Goal: Task Accomplishment & Management: Manage account settings

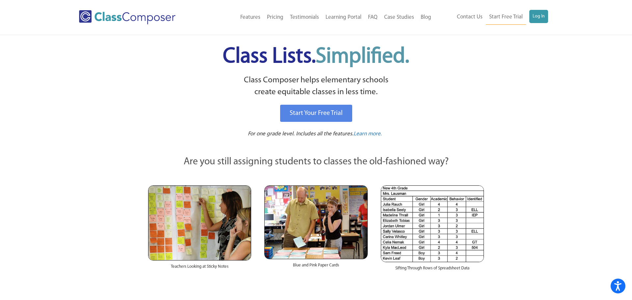
click at [528, 16] on ul "Contact Us Start Free Trial Log In" at bounding box center [500, 17] width 94 height 15
click at [534, 17] on link "Log In" at bounding box center [538, 16] width 19 height 13
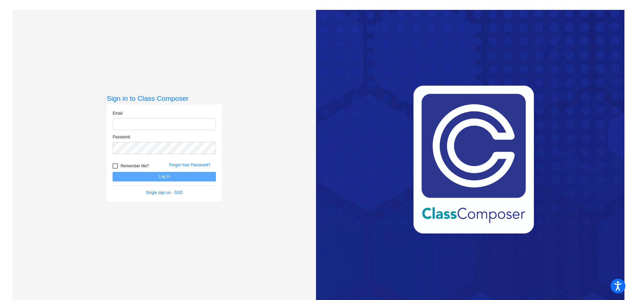
type input "lisa_holland@lkstevens.wednet.edu"
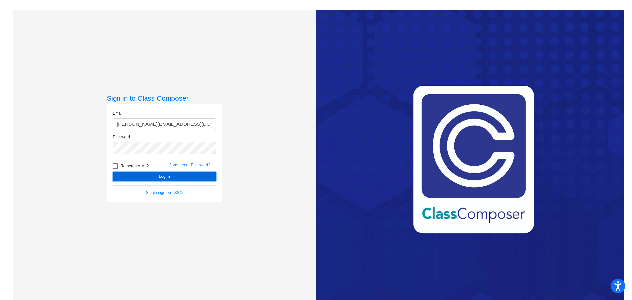
click at [167, 176] on button "Log In" at bounding box center [163, 177] width 103 height 10
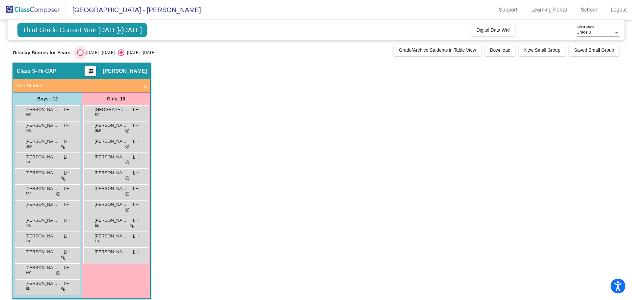
click at [78, 53] on div "Select an option" at bounding box center [80, 52] width 7 height 7
click at [80, 56] on input "2024 - 2025" at bounding box center [80, 56] width 0 height 0
radio input "true"
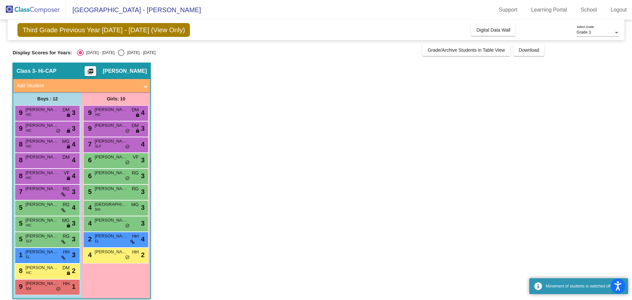
scroll to position [6, 0]
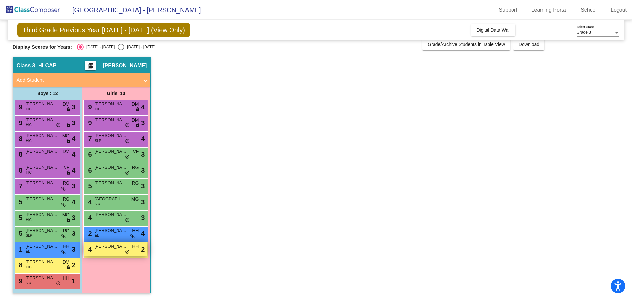
click at [112, 249] on div "4 EMERY KOETJE HH lock do_not_disturb_alt 2" at bounding box center [115, 248] width 63 height 13
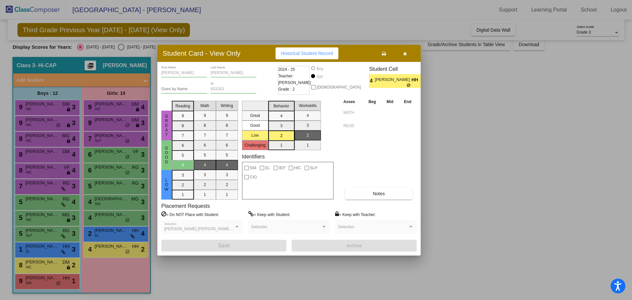
click at [108, 169] on div at bounding box center [316, 150] width 632 height 300
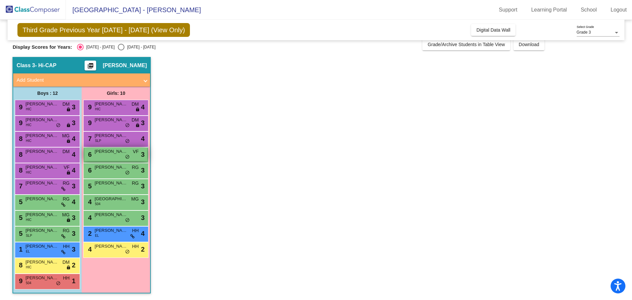
click at [110, 151] on span "Kinsley Sullivan" at bounding box center [110, 151] width 33 height 7
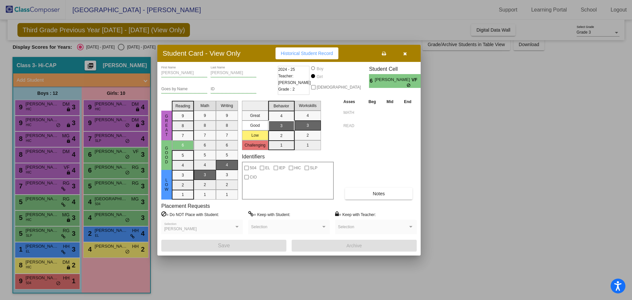
click at [403, 54] on icon "button" at bounding box center [405, 53] width 4 height 5
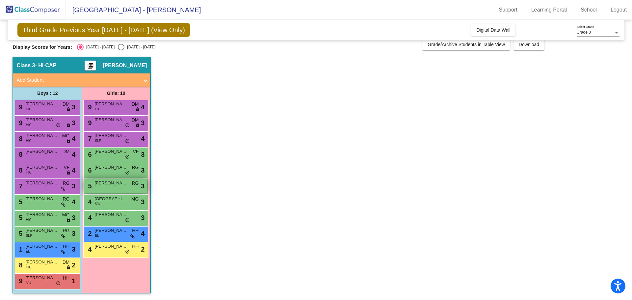
click at [98, 186] on div "5 Vildan Kot RG lock do_not_disturb_alt 3" at bounding box center [115, 185] width 63 height 13
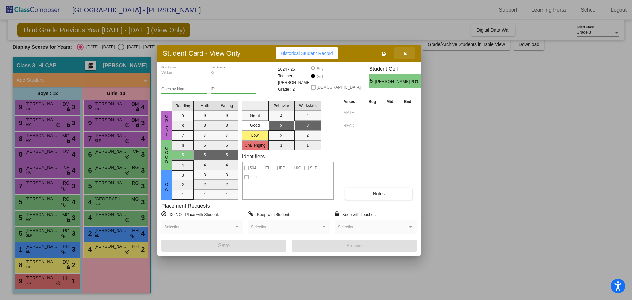
click at [406, 58] on button "button" at bounding box center [404, 53] width 21 height 12
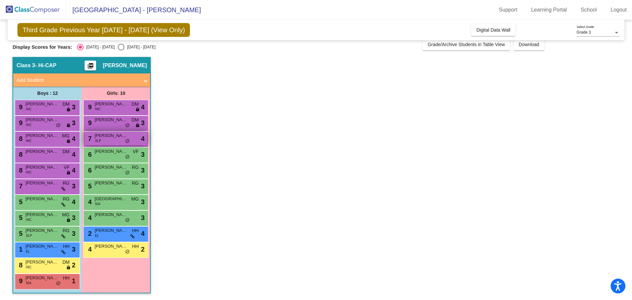
click at [107, 136] on span "Cleo Acker" at bounding box center [110, 135] width 33 height 7
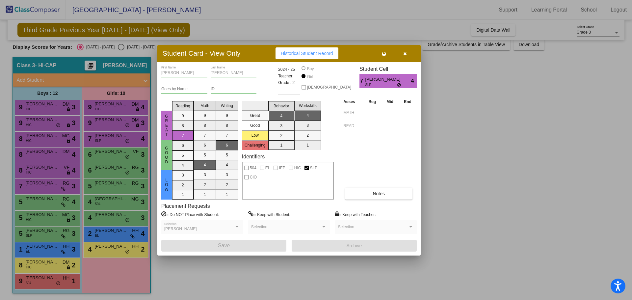
click at [400, 56] on button "button" at bounding box center [404, 53] width 21 height 12
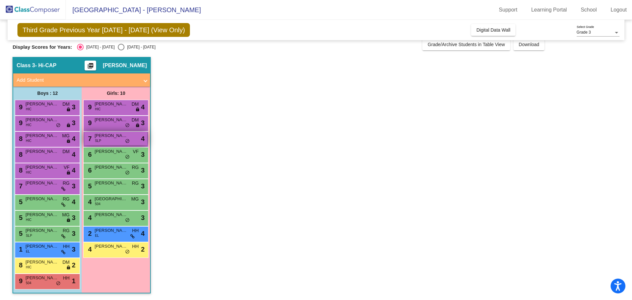
click at [114, 141] on div "7 Cleo Acker SLP lock do_not_disturb_alt 4" at bounding box center [115, 138] width 63 height 13
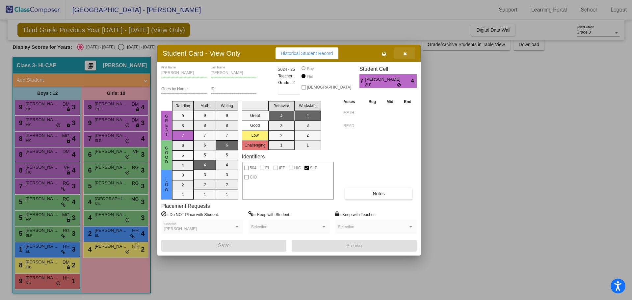
click at [401, 55] on button "button" at bounding box center [404, 53] width 21 height 12
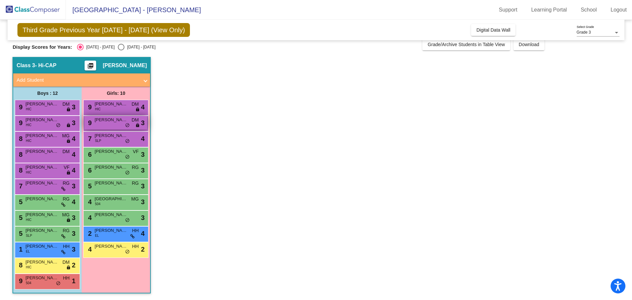
click at [92, 126] on div "9 Penelope Samardzic DM lock do_not_disturb_alt 3" at bounding box center [115, 122] width 63 height 13
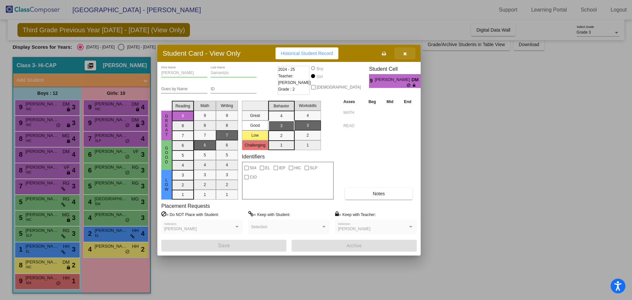
click at [410, 53] on button "button" at bounding box center [404, 53] width 21 height 12
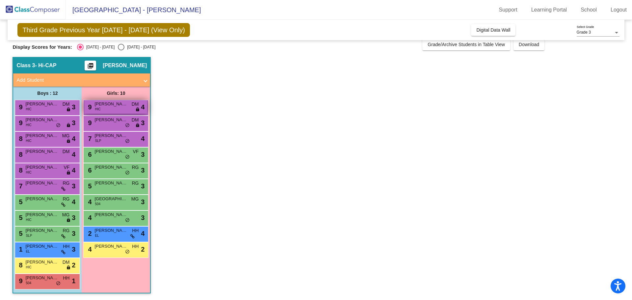
click at [111, 107] on span "VIOLET GARRISON" at bounding box center [110, 104] width 33 height 7
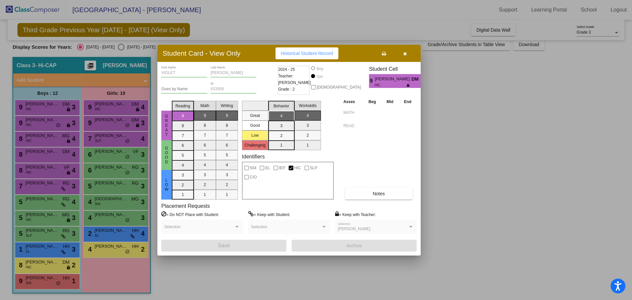
click at [405, 54] on icon "button" at bounding box center [405, 53] width 4 height 5
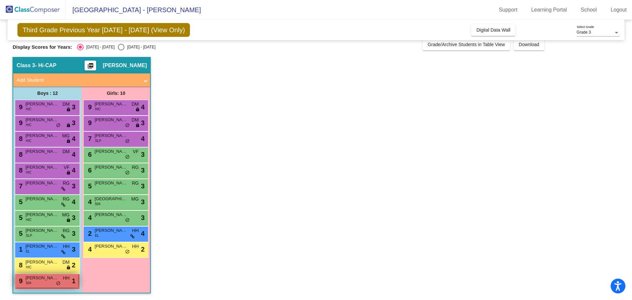
click at [50, 278] on span "Maximus Stahl" at bounding box center [41, 277] width 33 height 7
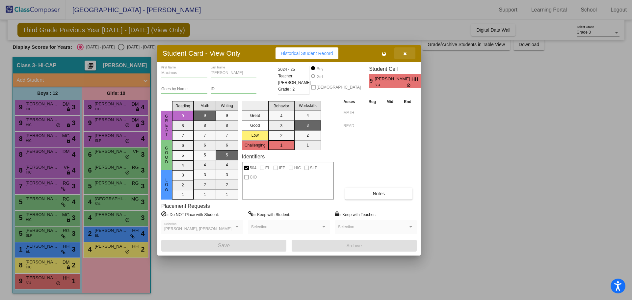
click at [404, 57] on button "button" at bounding box center [404, 53] width 21 height 12
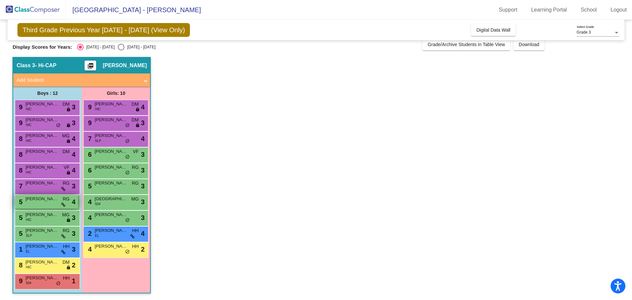
scroll to position [0, 0]
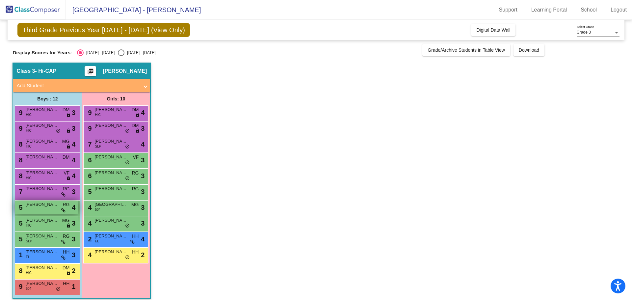
click at [38, 207] on span "Shey D'Atri-Kass" at bounding box center [41, 204] width 33 height 7
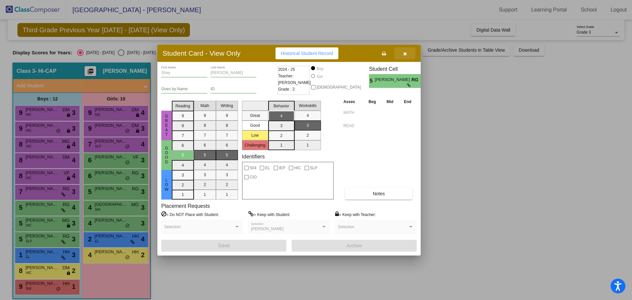
click at [403, 56] on button "button" at bounding box center [404, 53] width 21 height 12
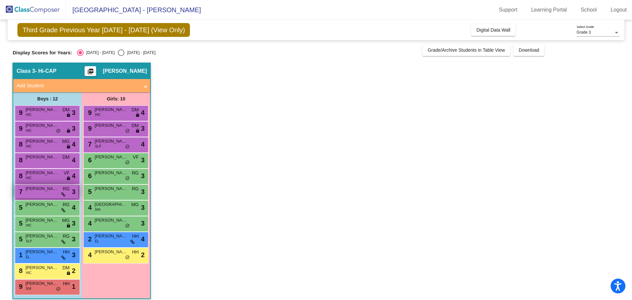
click at [32, 189] on span "LIAM WALKER" at bounding box center [41, 188] width 33 height 7
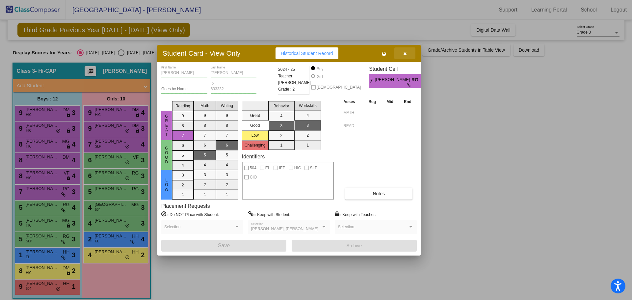
click at [406, 54] on icon "button" at bounding box center [405, 53] width 4 height 5
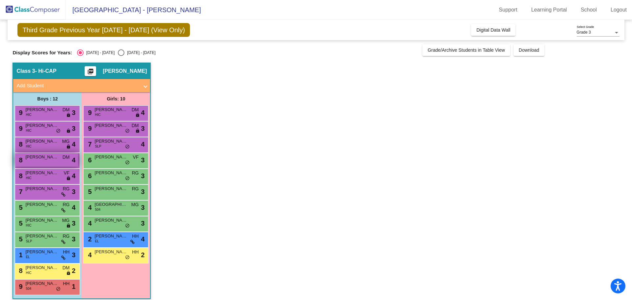
click at [45, 163] on div "8 Moroni Tevaga DM lock do_not_disturb_alt 4" at bounding box center [46, 159] width 63 height 13
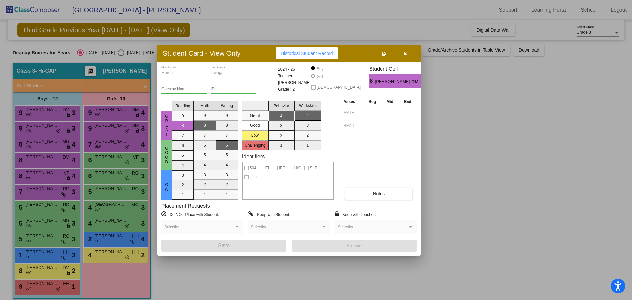
click at [403, 54] on icon "button" at bounding box center [405, 53] width 4 height 5
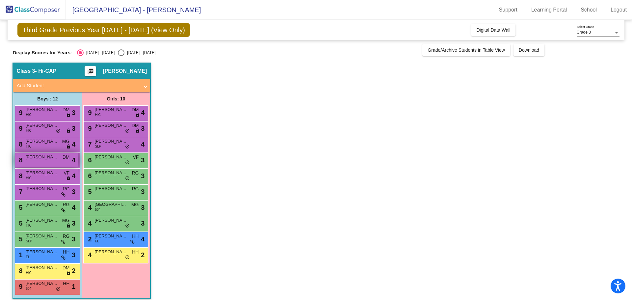
click at [31, 157] on span "Moroni Tevaga" at bounding box center [41, 157] width 33 height 7
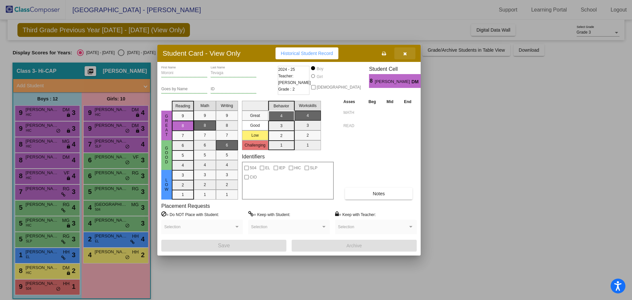
click at [406, 53] on icon "button" at bounding box center [405, 53] width 4 height 5
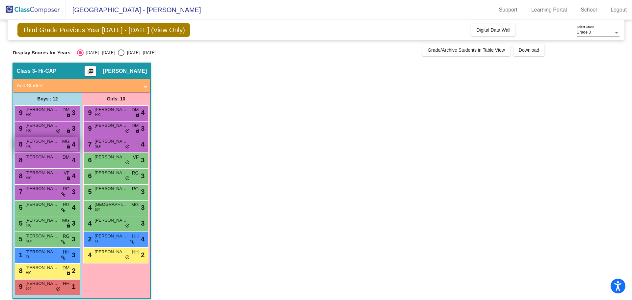
click at [43, 143] on span "APOLLO LARSON" at bounding box center [41, 141] width 33 height 7
